Goal: Transaction & Acquisition: Purchase product/service

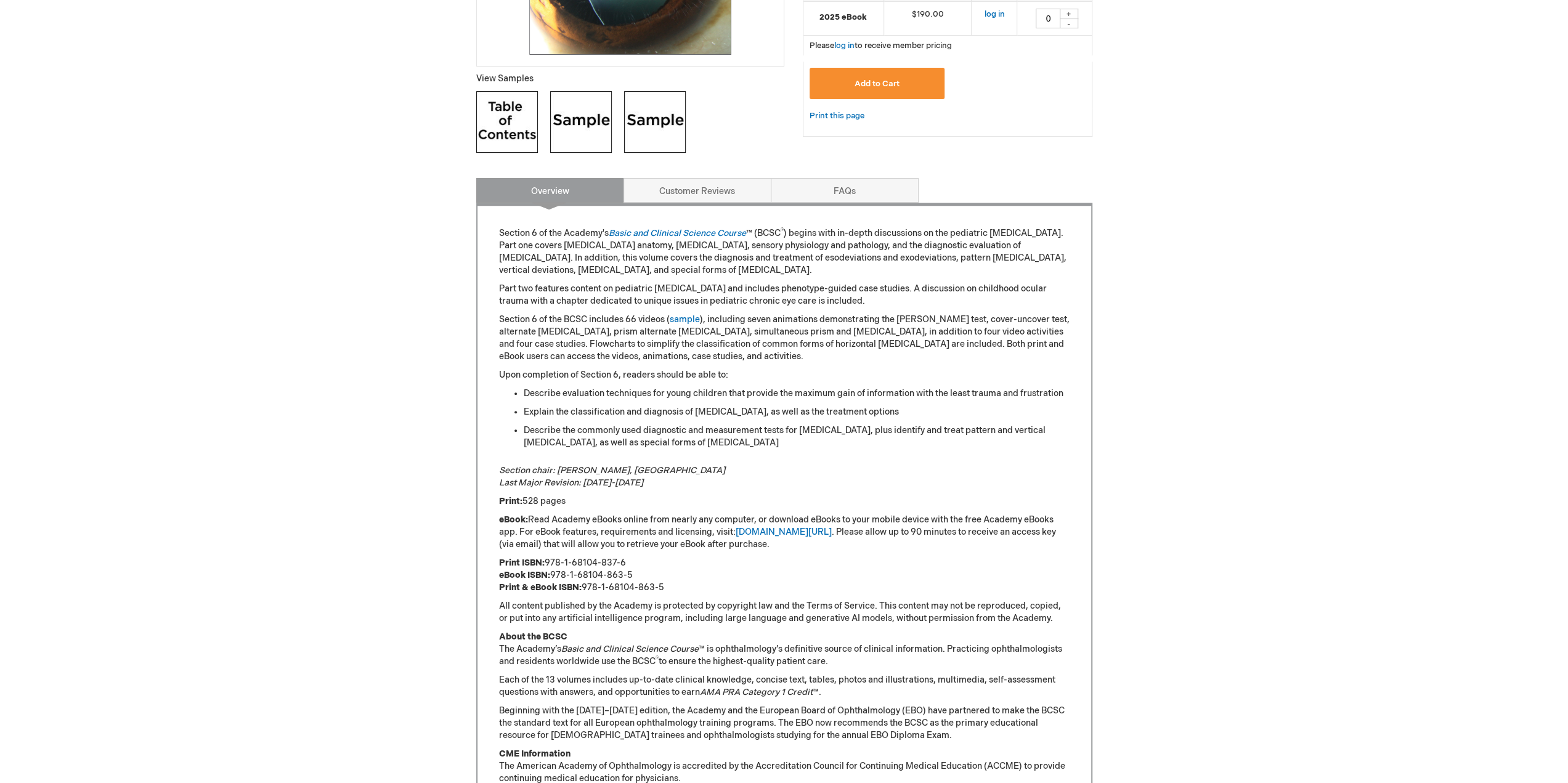
scroll to position [431, 0]
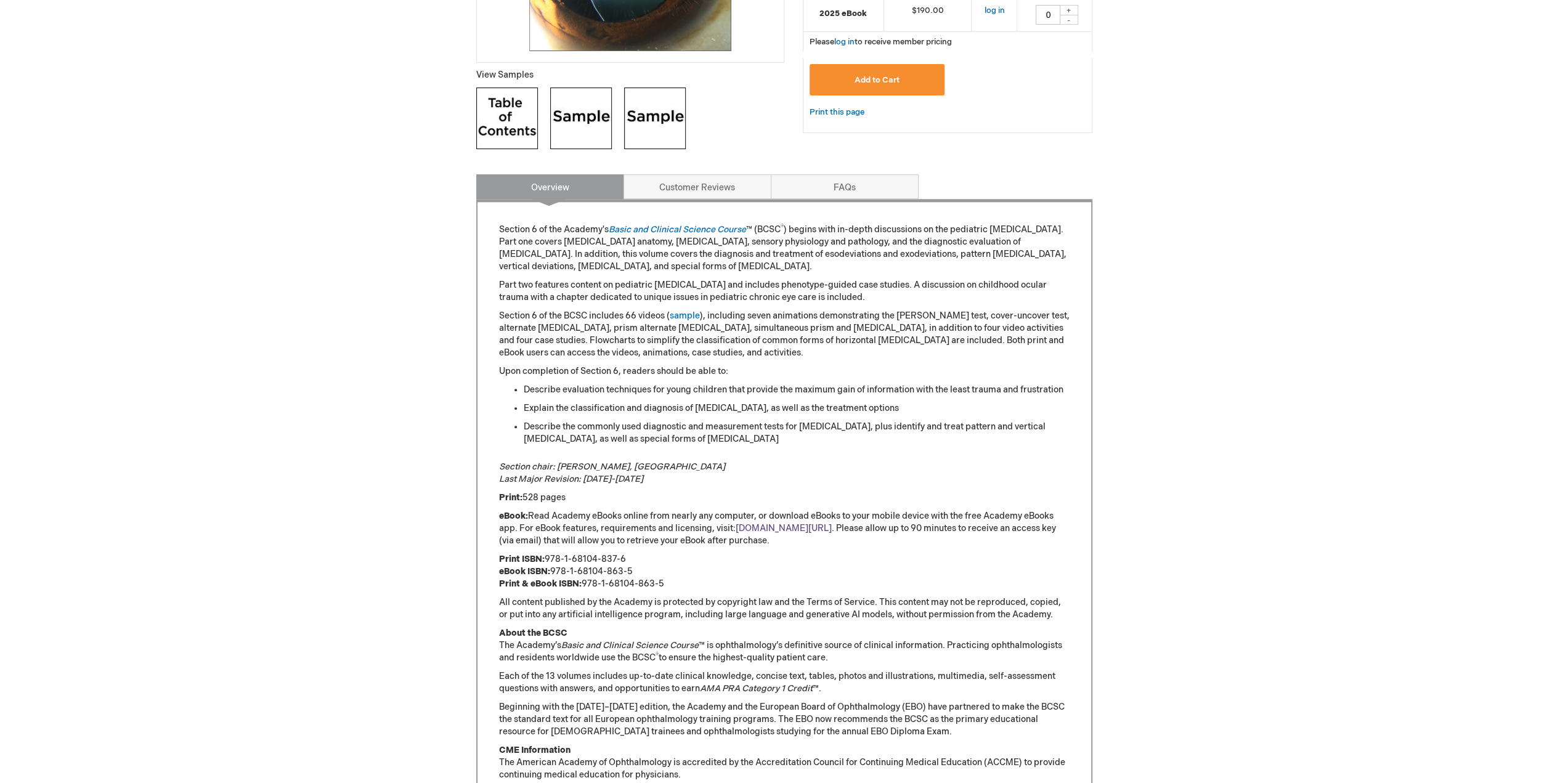
click at [769, 530] on link "aao.org/ebooks" at bounding box center [783, 528] width 96 height 10
click at [741, 185] on link "Customer Reviews" at bounding box center [697, 187] width 148 height 25
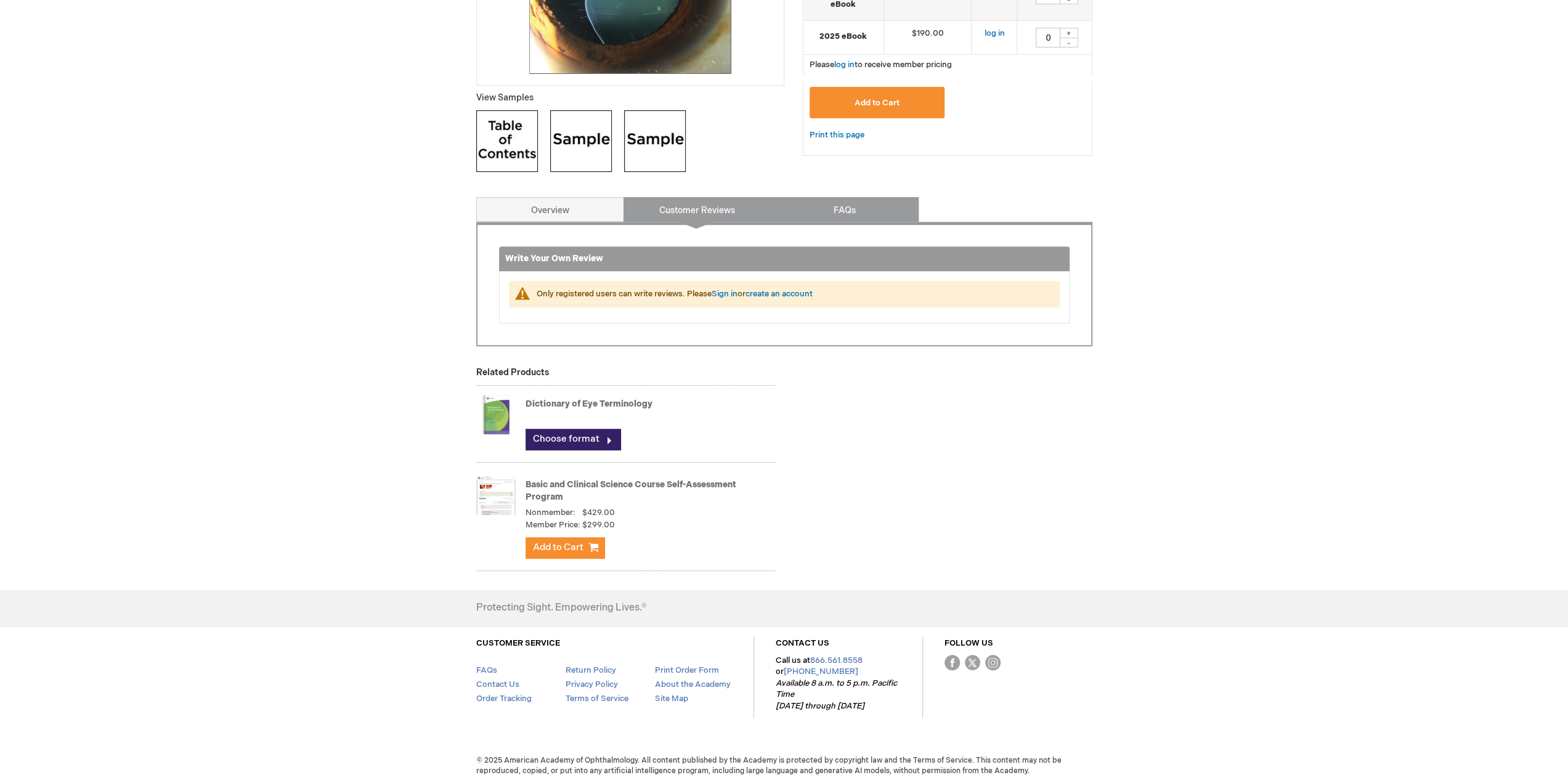
click at [859, 208] on link "FAQs" at bounding box center [844, 210] width 148 height 25
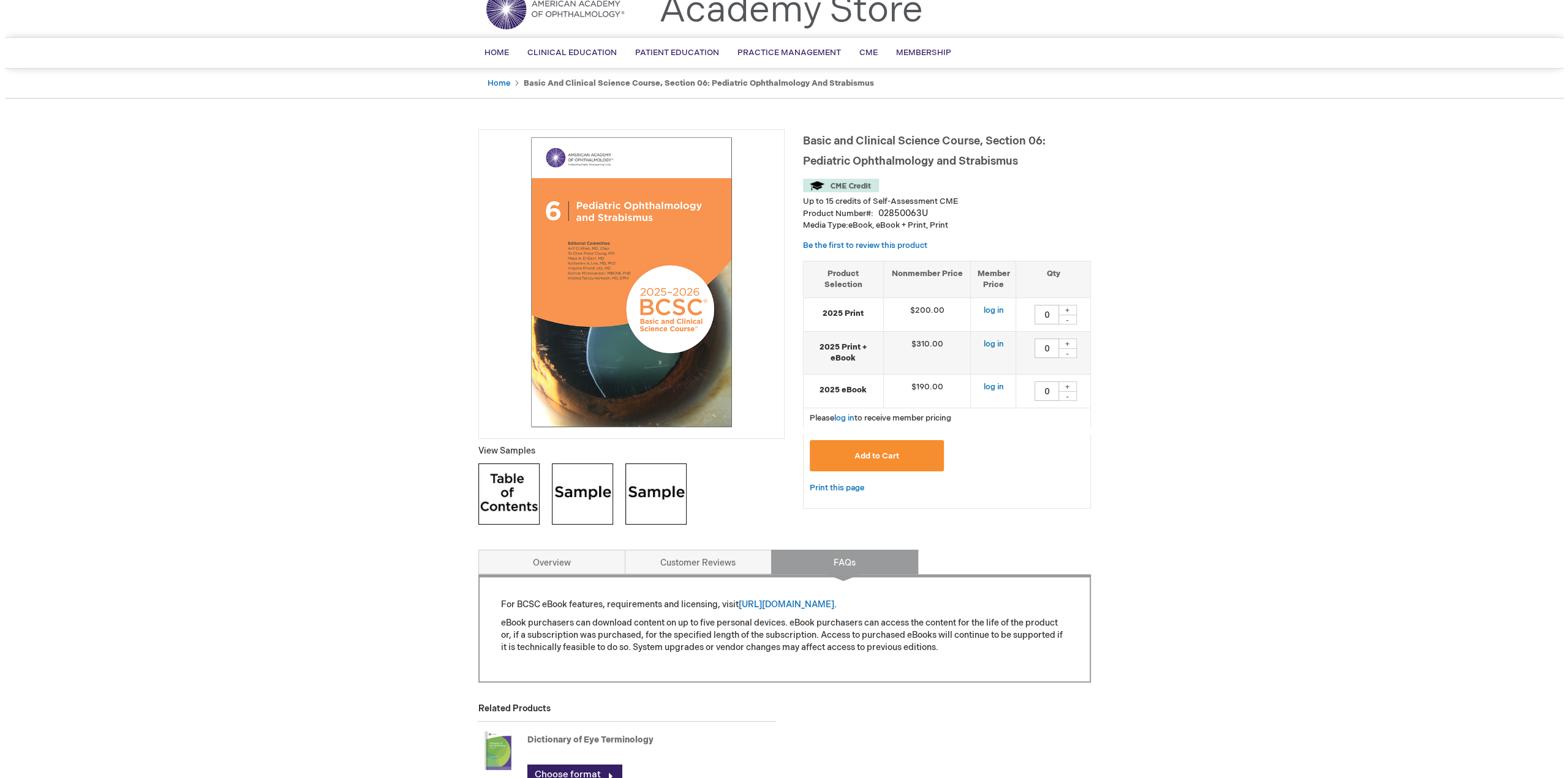
scroll to position [24, 0]
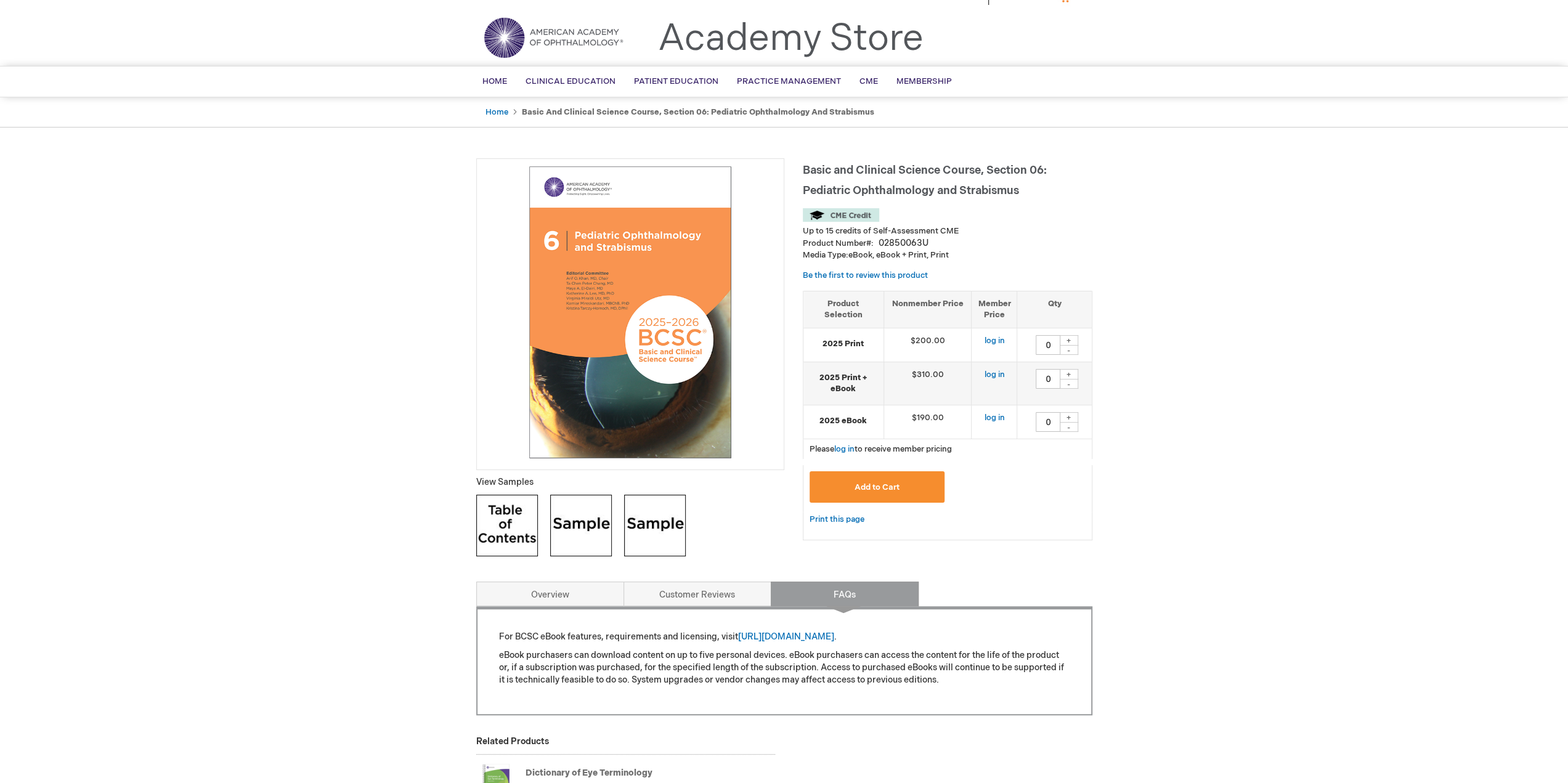
click at [1072, 415] on div "+" at bounding box center [1069, 417] width 18 height 10
type input "1"
click at [882, 487] on span "Add to Cart" at bounding box center [877, 487] width 45 height 10
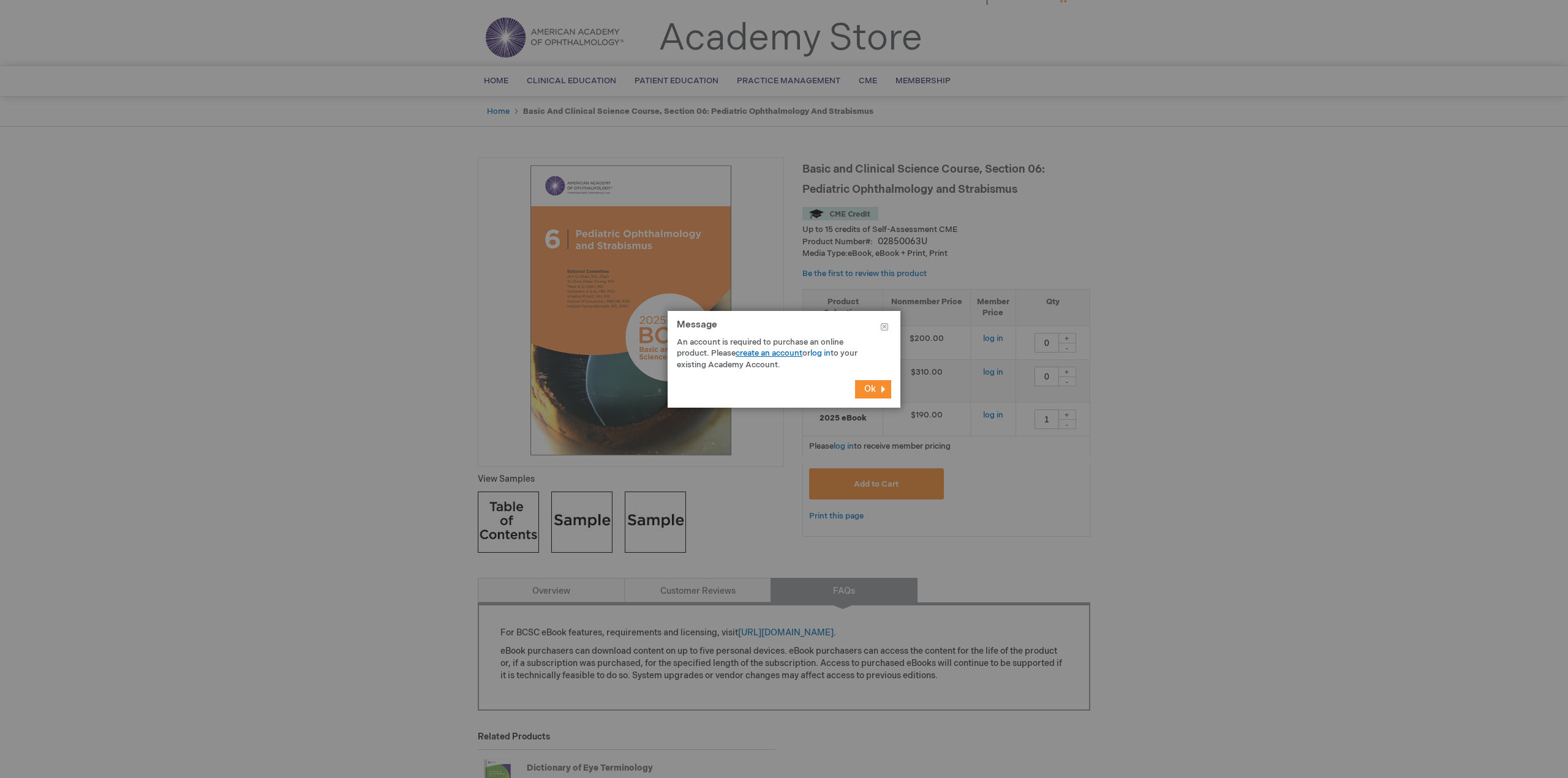
click at [769, 352] on link "create an account" at bounding box center [769, 353] width 67 height 10
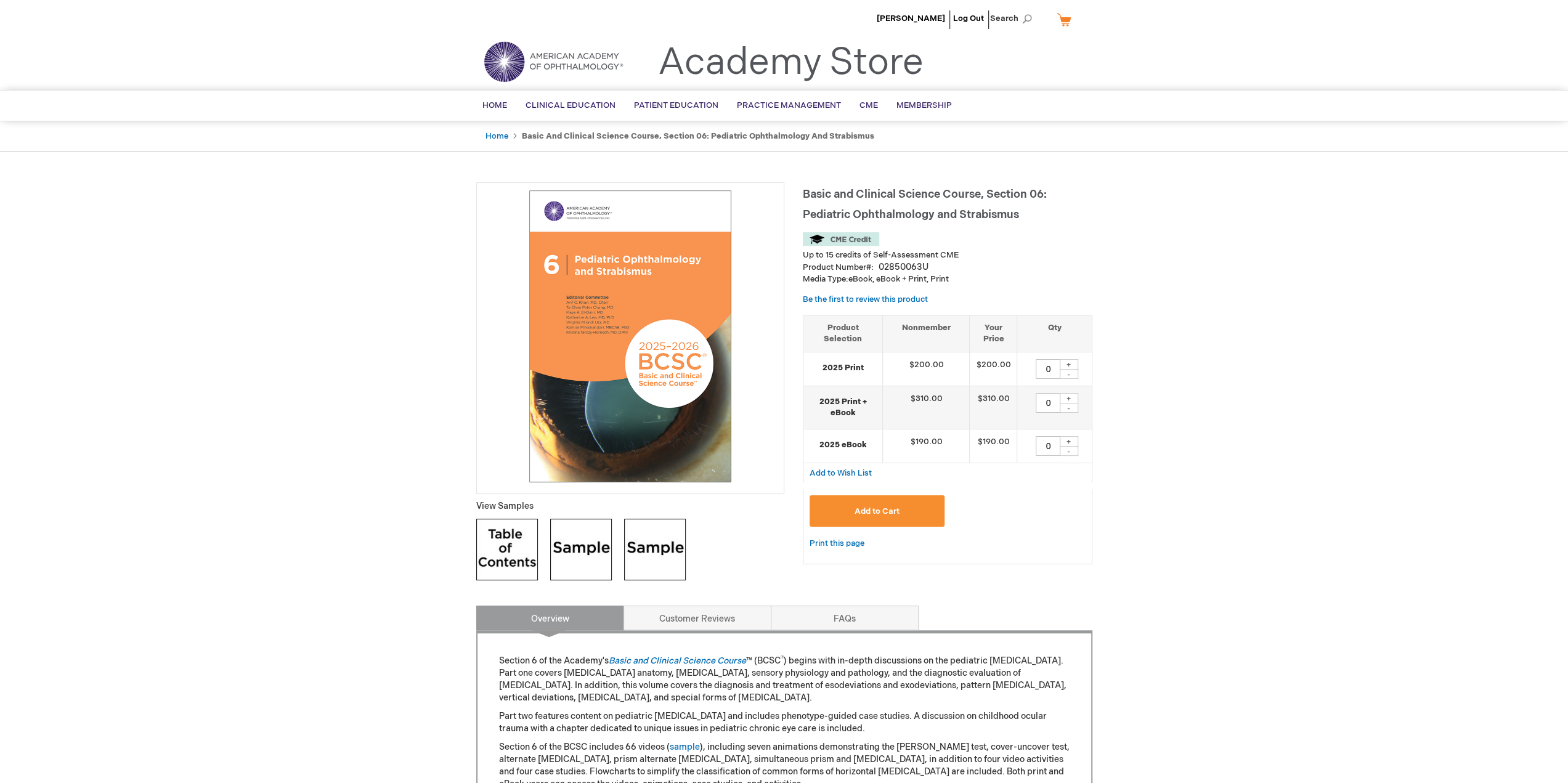
click at [1074, 439] on div "+" at bounding box center [1069, 441] width 18 height 10
type input "1"
click at [880, 508] on span "Add to Cart" at bounding box center [877, 511] width 45 height 10
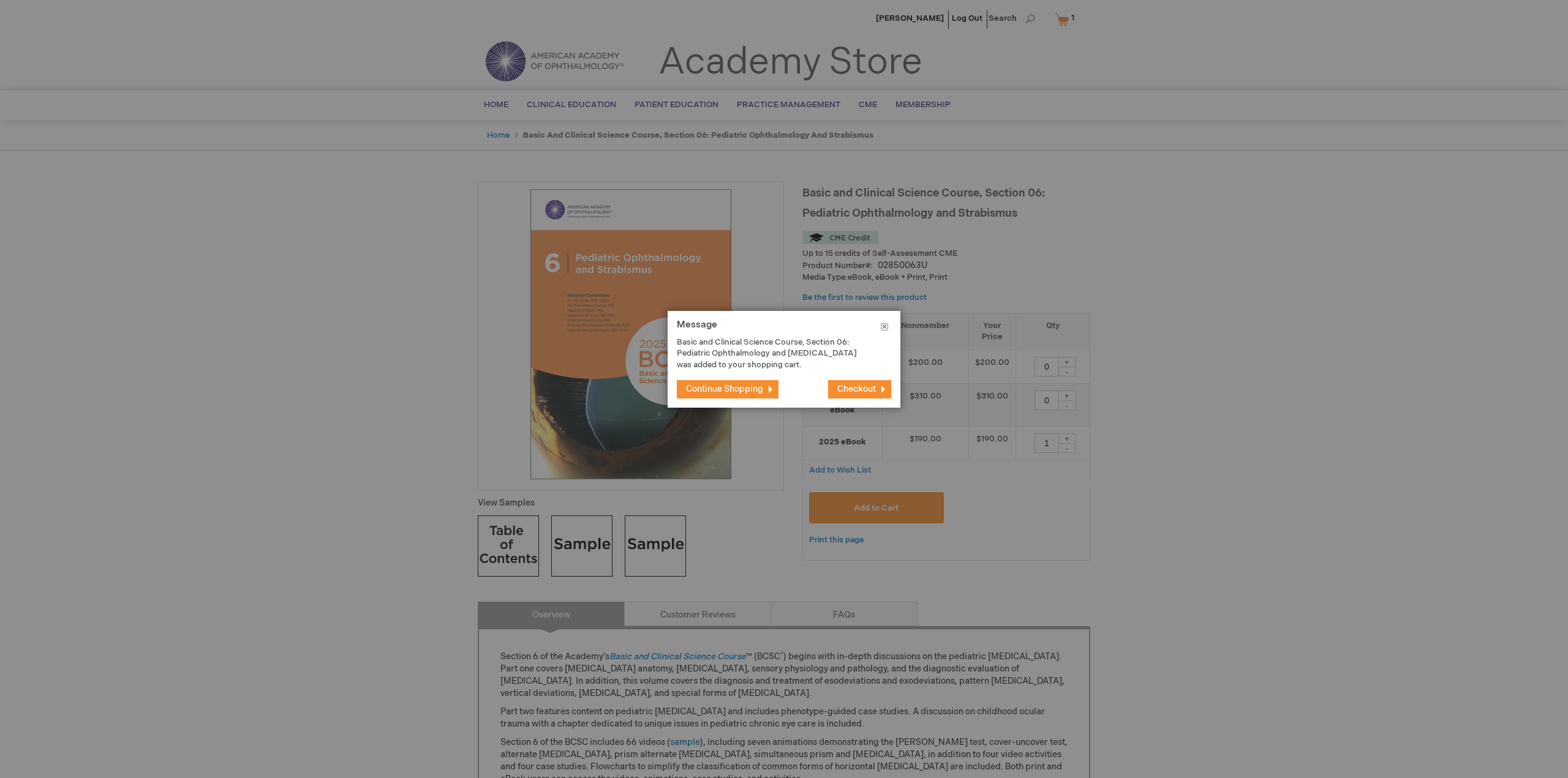
click at [888, 328] on button "Close" at bounding box center [884, 329] width 32 height 37
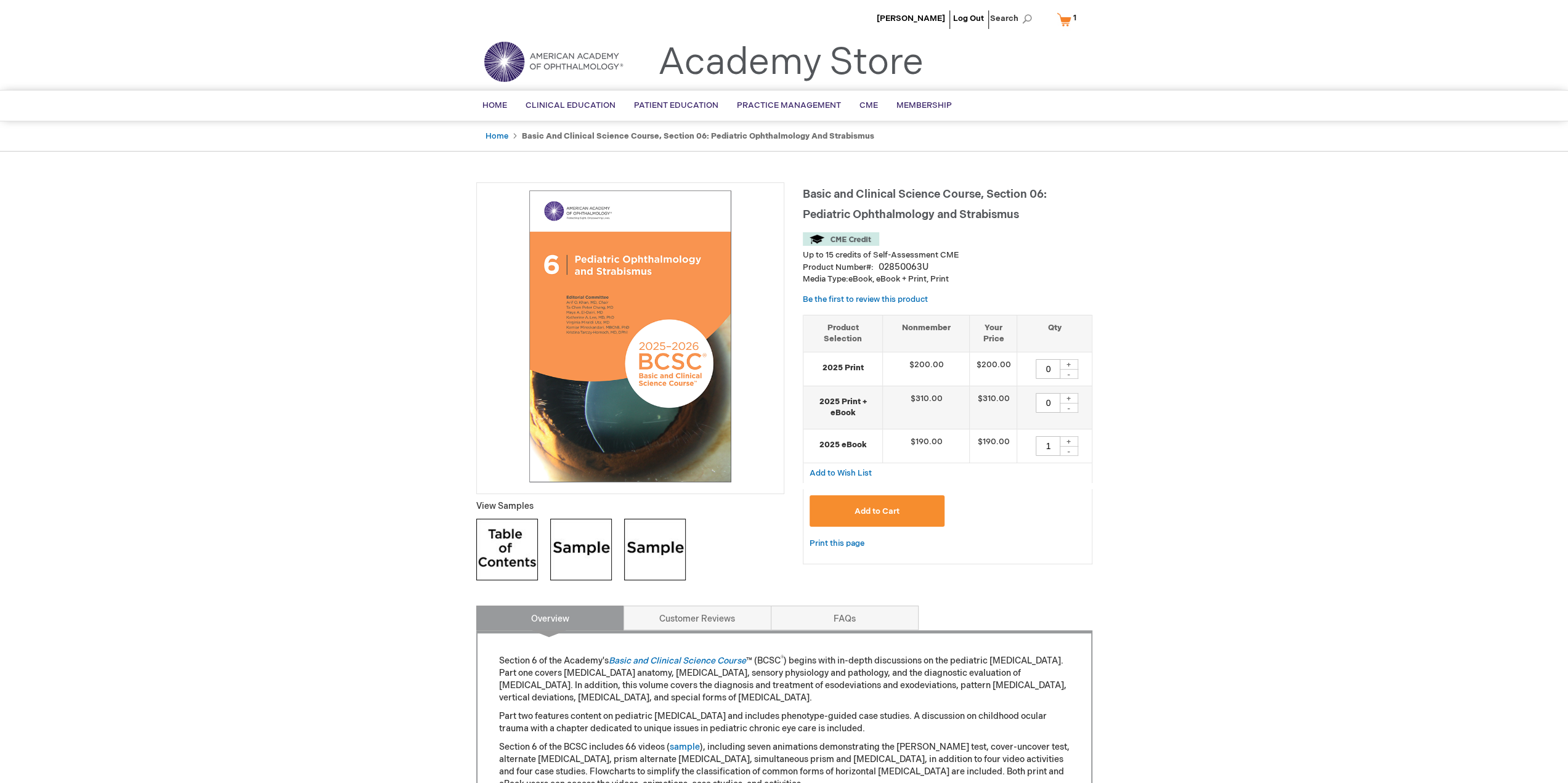
click at [1066, 20] on link "My Cart 1 1 items" at bounding box center [1069, 19] width 30 height 22
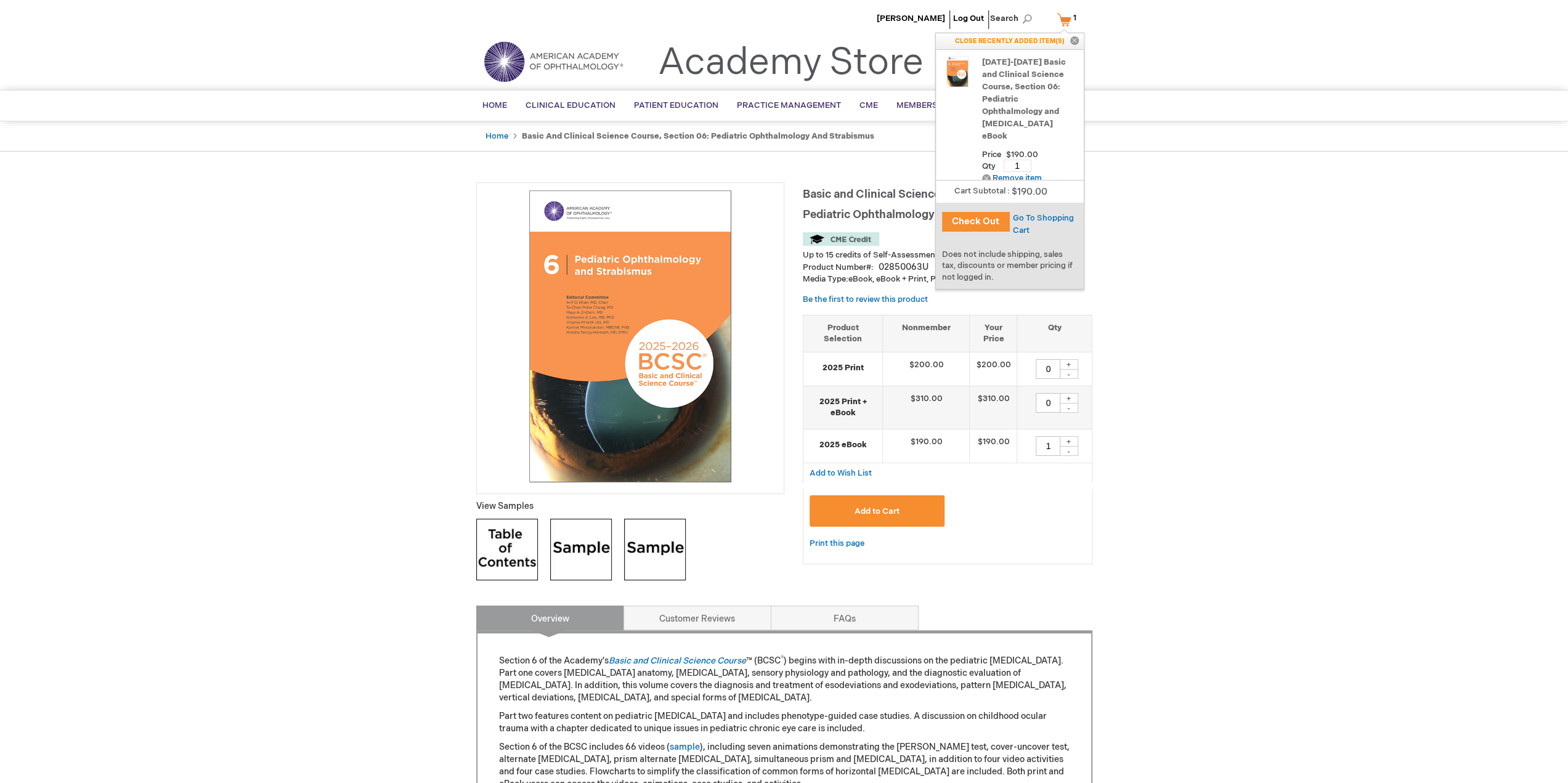
click at [974, 221] on button "Check Out" at bounding box center [976, 222] width 68 height 20
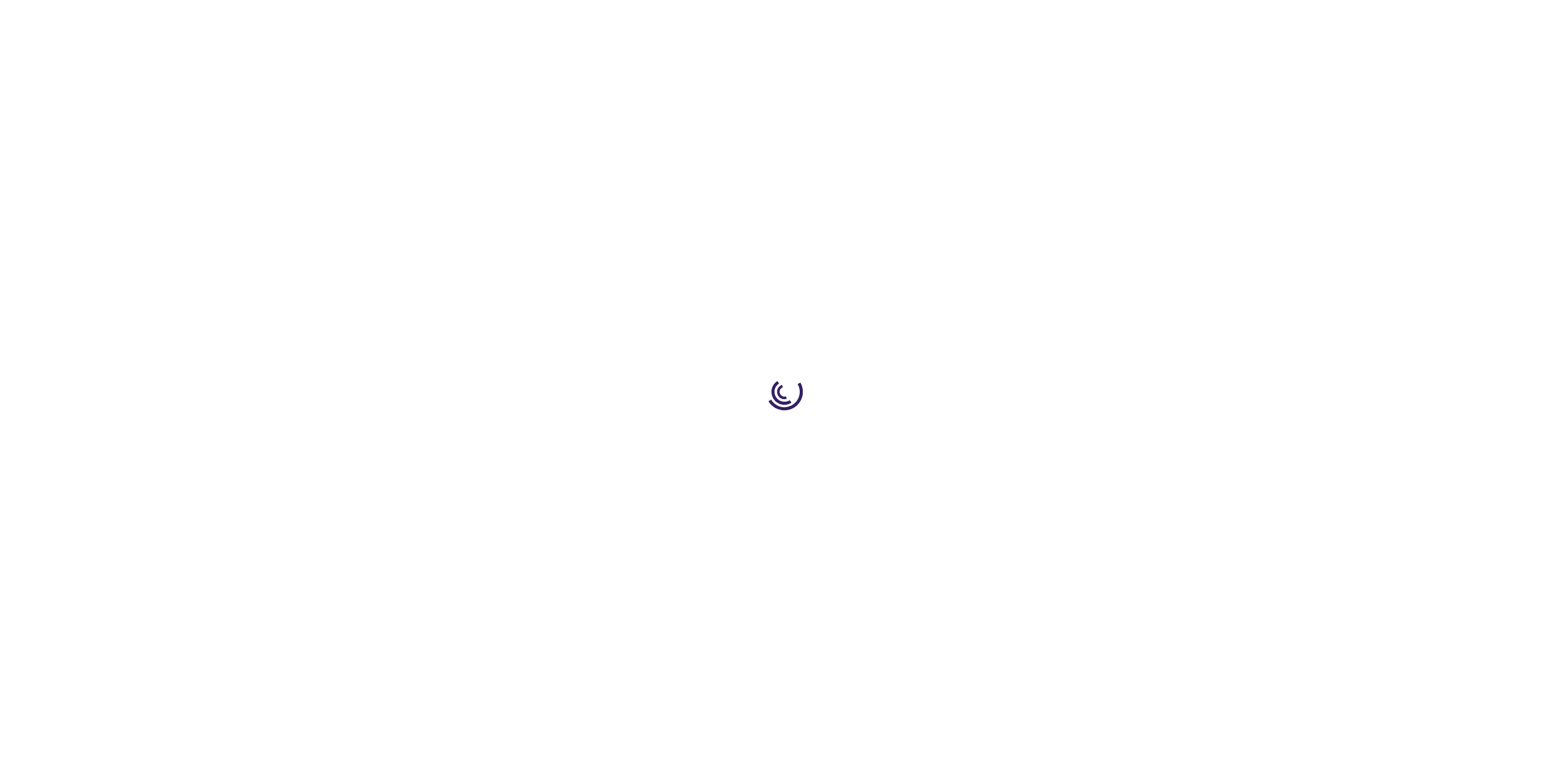
select select "HU"
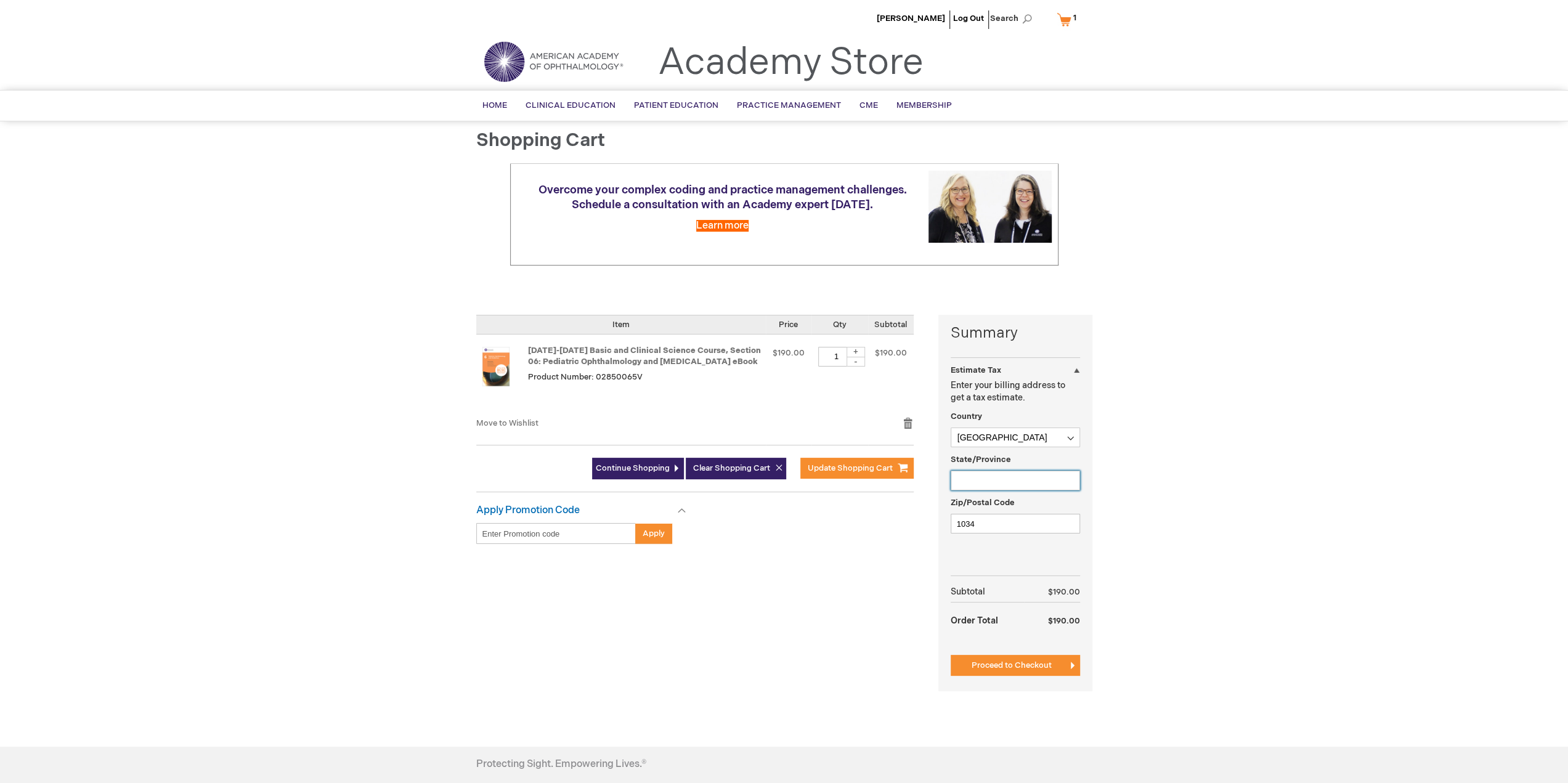
click at [968, 477] on input "State/Province" at bounding box center [1016, 481] width 129 height 20
type input "[GEOGRAPHIC_DATA]"
click at [1042, 662] on span "Proceed to Checkout" at bounding box center [1012, 665] width 80 height 10
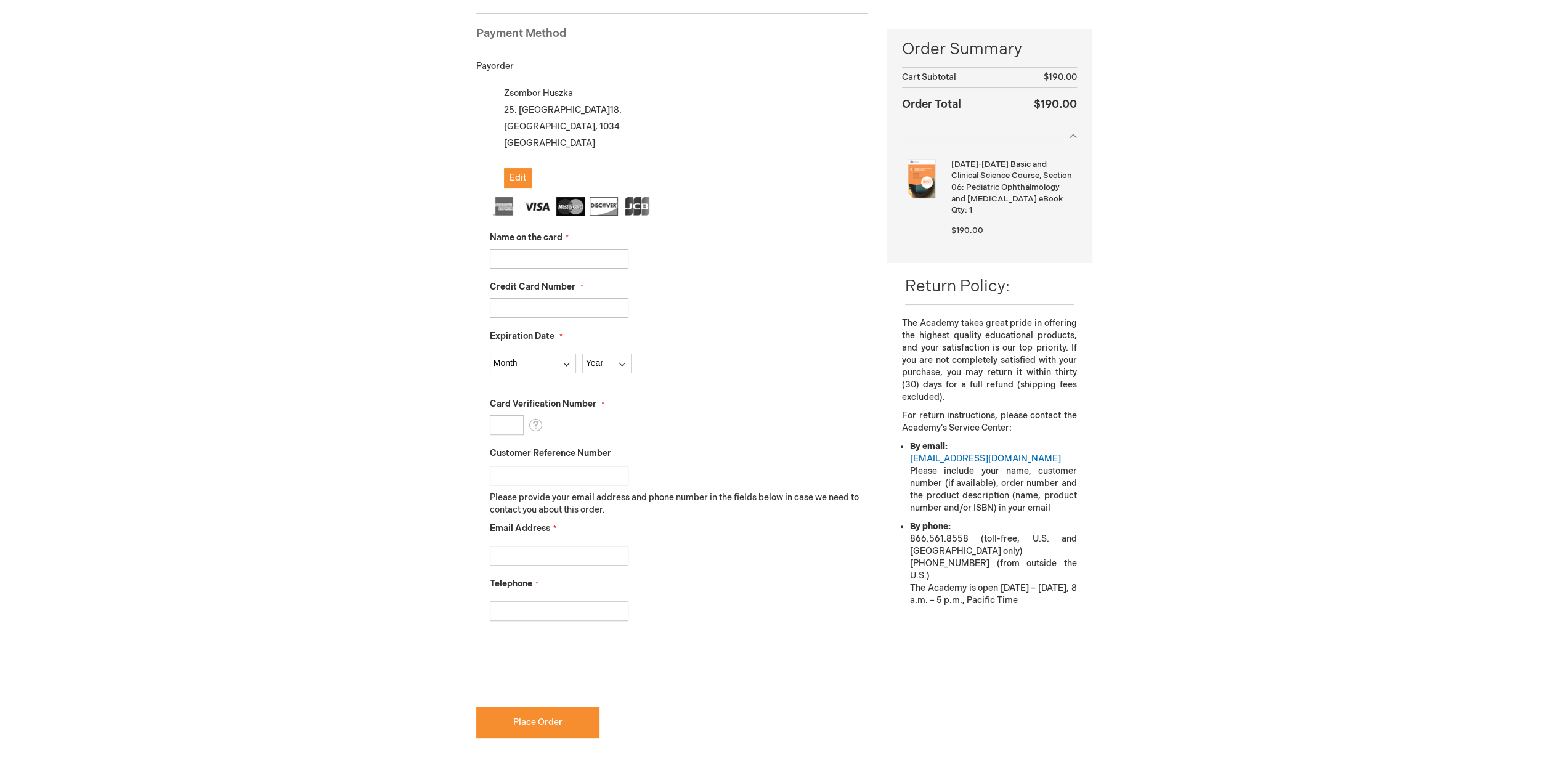
click at [536, 259] on input "Name on the card" at bounding box center [559, 259] width 138 height 20
type input "[PERSON_NAME]"
type input "4908366613000264"
select select "6"
select select "2028"
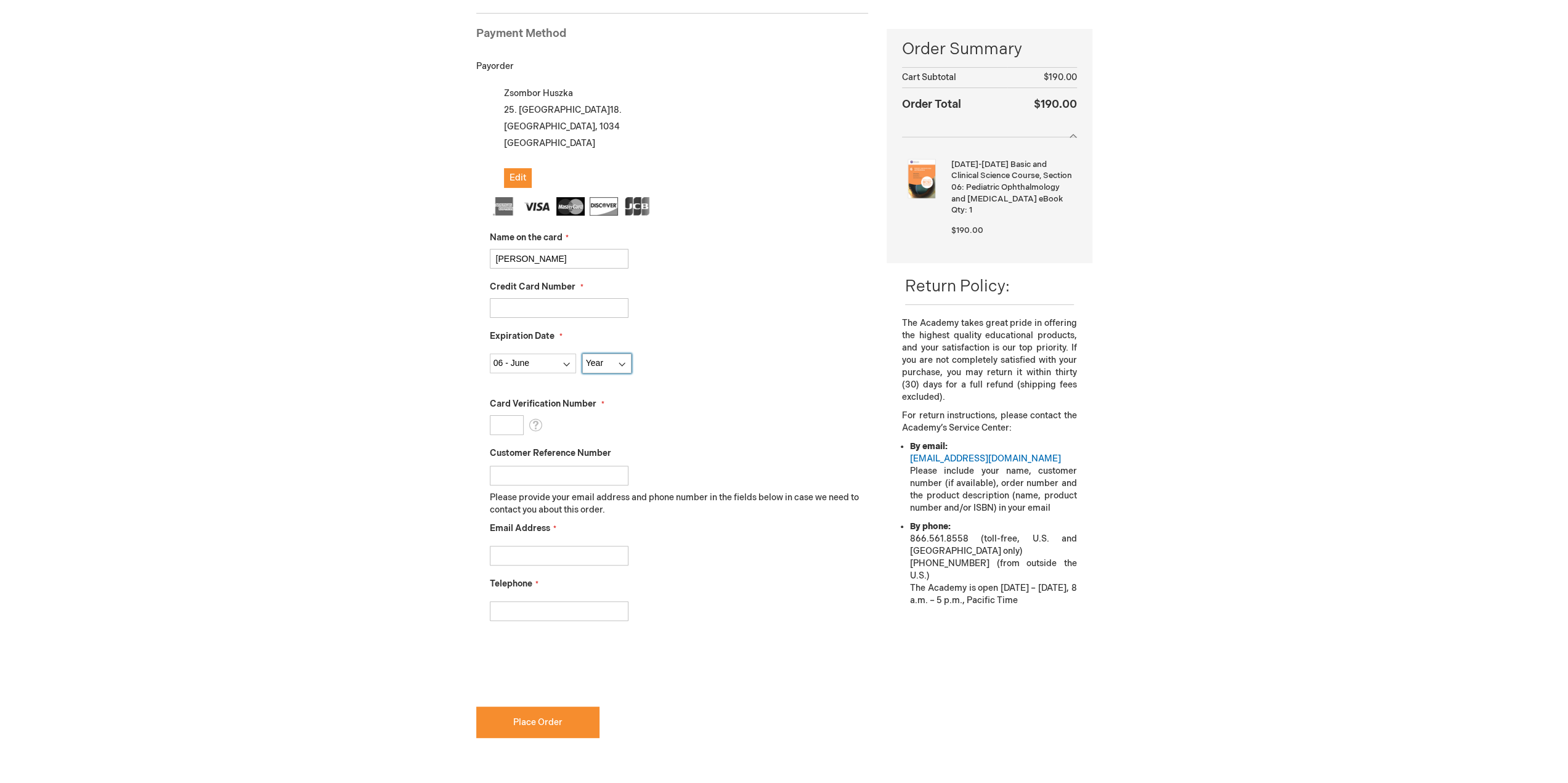
type input "512"
click at [525, 554] on input "Email Address" at bounding box center [559, 556] width 138 height 20
type input "zsombor.huszka@gmail.com"
click at [505, 613] on input "06305550857" at bounding box center [559, 611] width 138 height 20
click at [500, 611] on input "06305550857" at bounding box center [559, 611] width 138 height 20
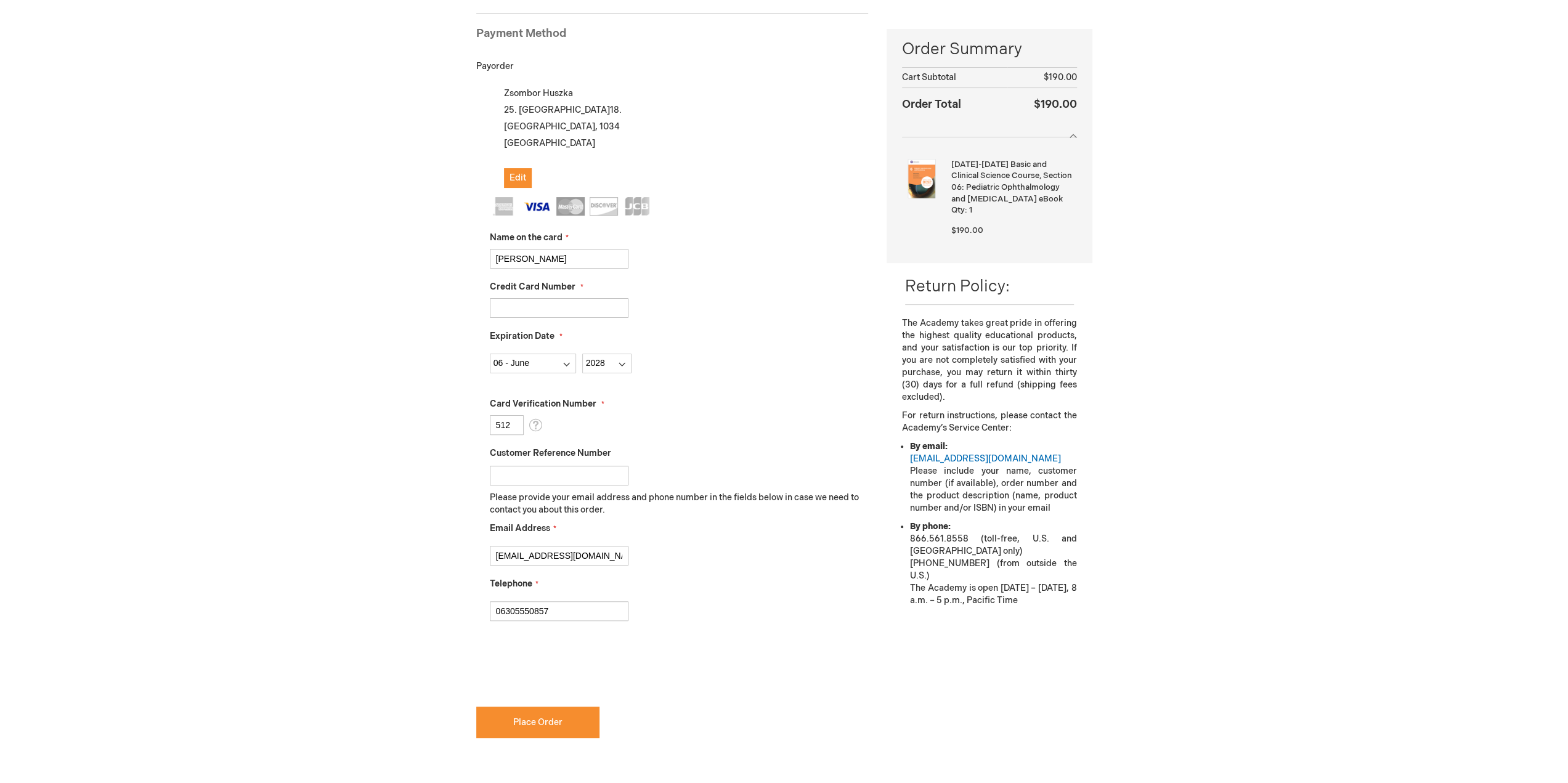
drag, startPoint x: 499, startPoint y: 611, endPoint x: 492, endPoint y: 611, distance: 7.0
click at [492, 611] on input "06305550857" at bounding box center [559, 611] width 138 height 20
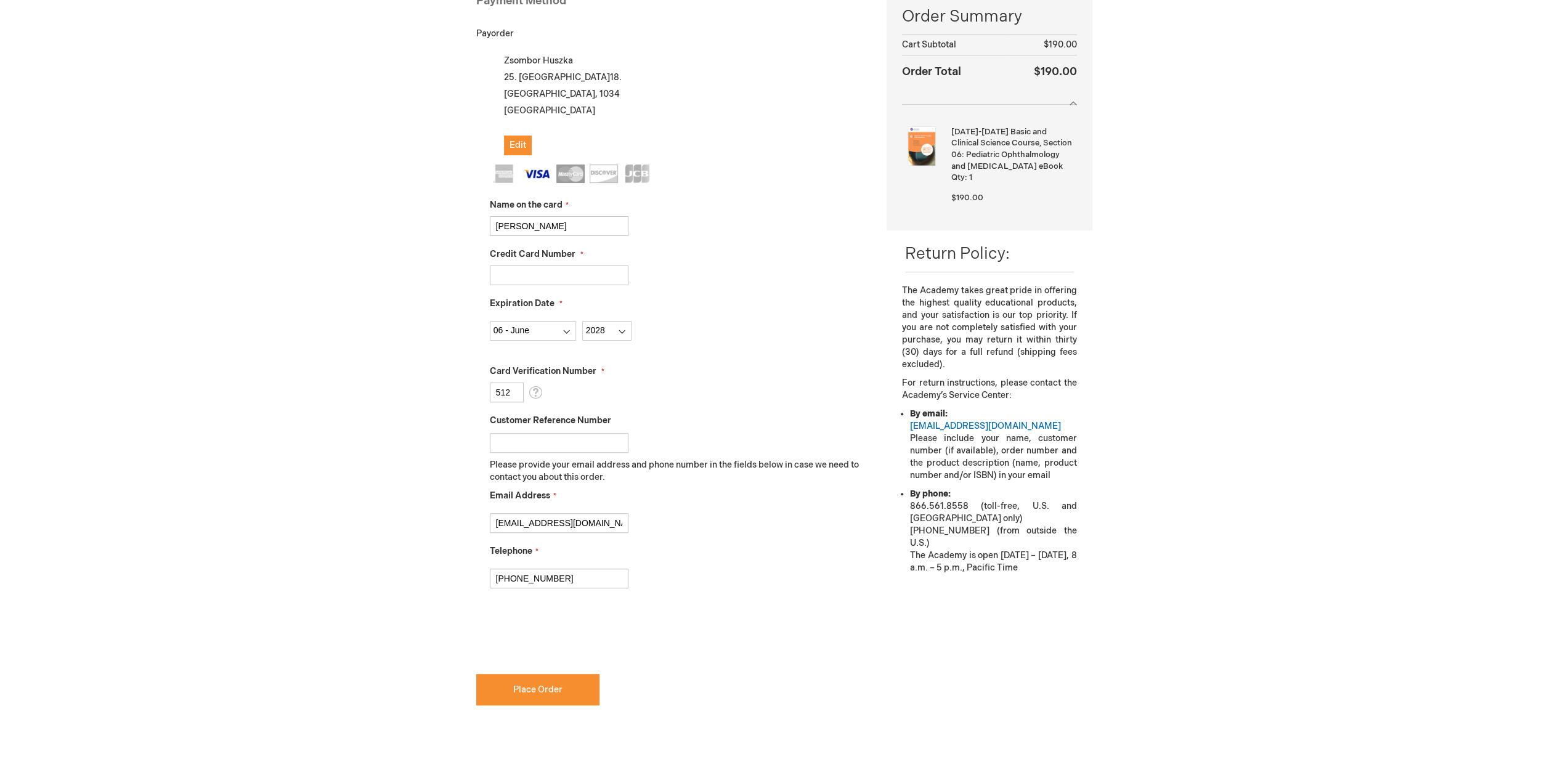
scroll to position [197, 0]
type input "[PHONE_NUMBER]"
checkbox input "true"
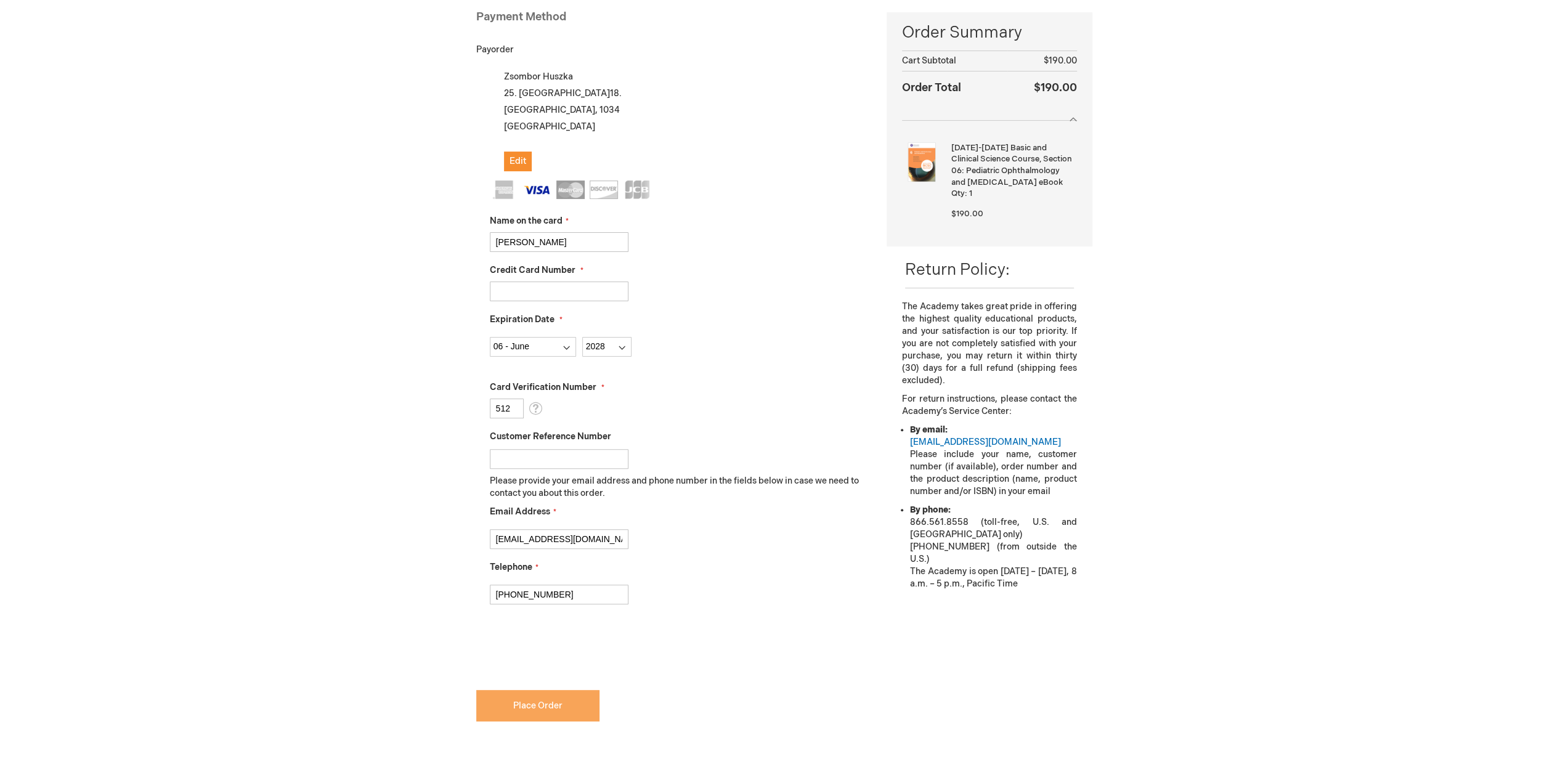
click at [546, 711] on span "Place Order" at bounding box center [537, 706] width 49 height 10
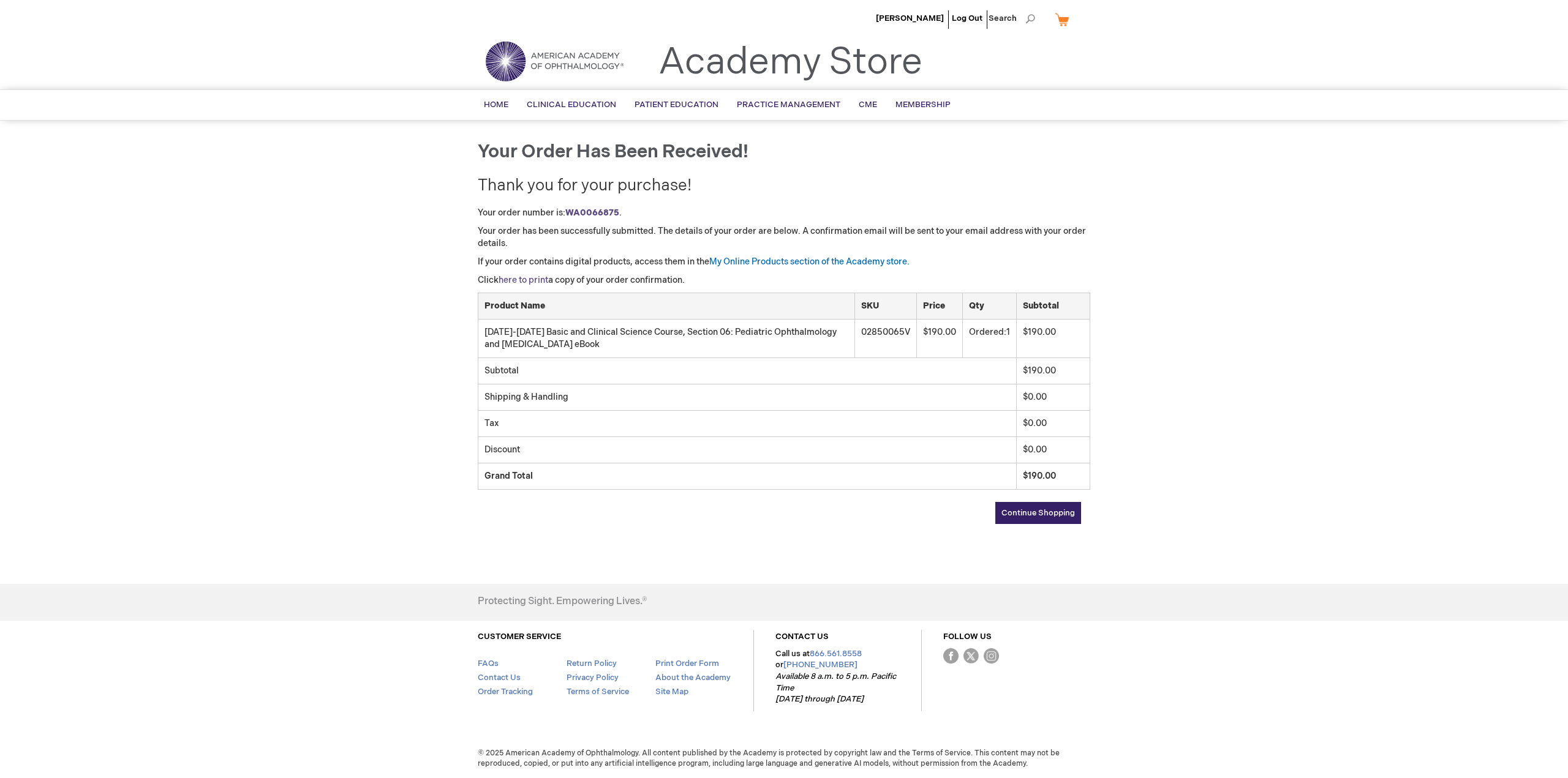
click at [517, 280] on link "here to print" at bounding box center [523, 280] width 49 height 10
click at [746, 260] on link "My Online Products section of the Academy store." at bounding box center [810, 261] width 201 height 10
